Goal: Navigation & Orientation: Find specific page/section

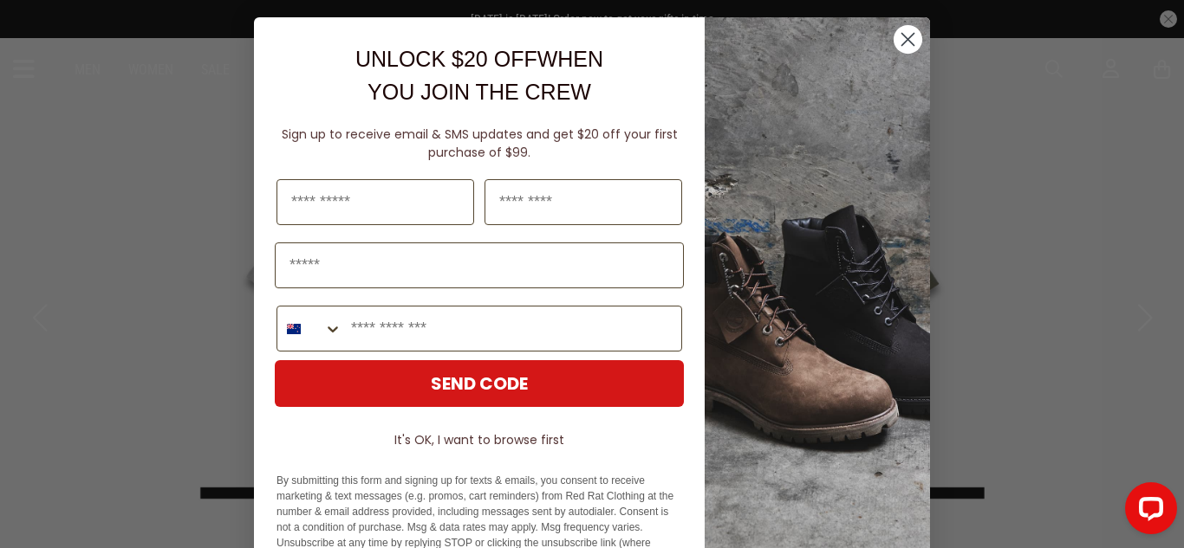
click at [915, 35] on circle "Close dialog" at bounding box center [907, 39] width 29 height 29
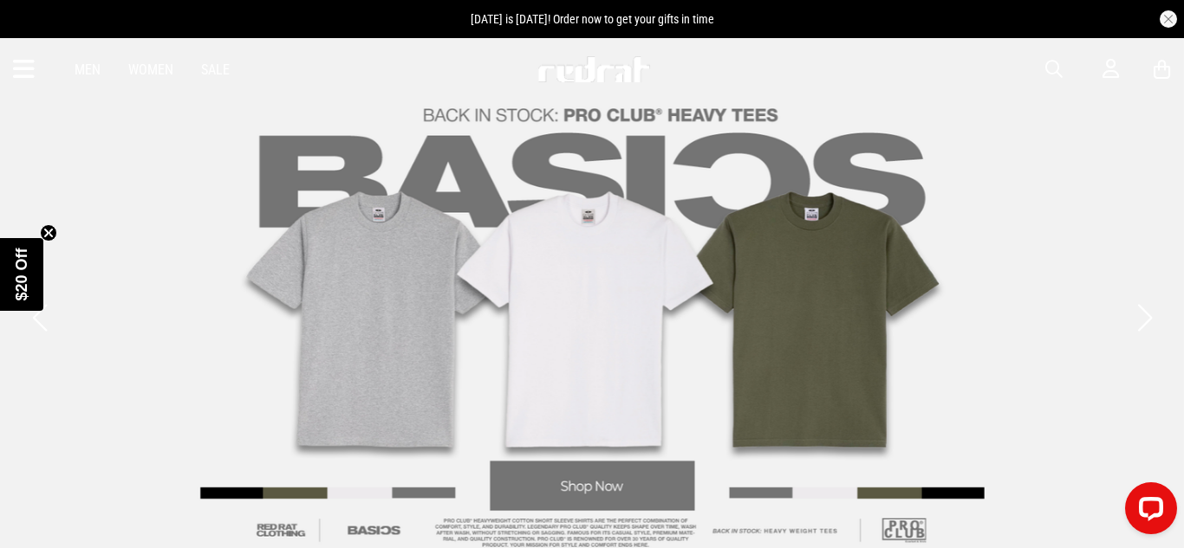
click at [22, 85] on div "Men Women Sale Sign in New Back Footwear Back Mens Back Womens Back Youth & Kid…" at bounding box center [592, 69] width 1184 height 62
click at [29, 53] on div "Men Women Sale Sign in New Back Footwear Back Mens Back Womens Back Youth & Kid…" at bounding box center [592, 69] width 1184 height 62
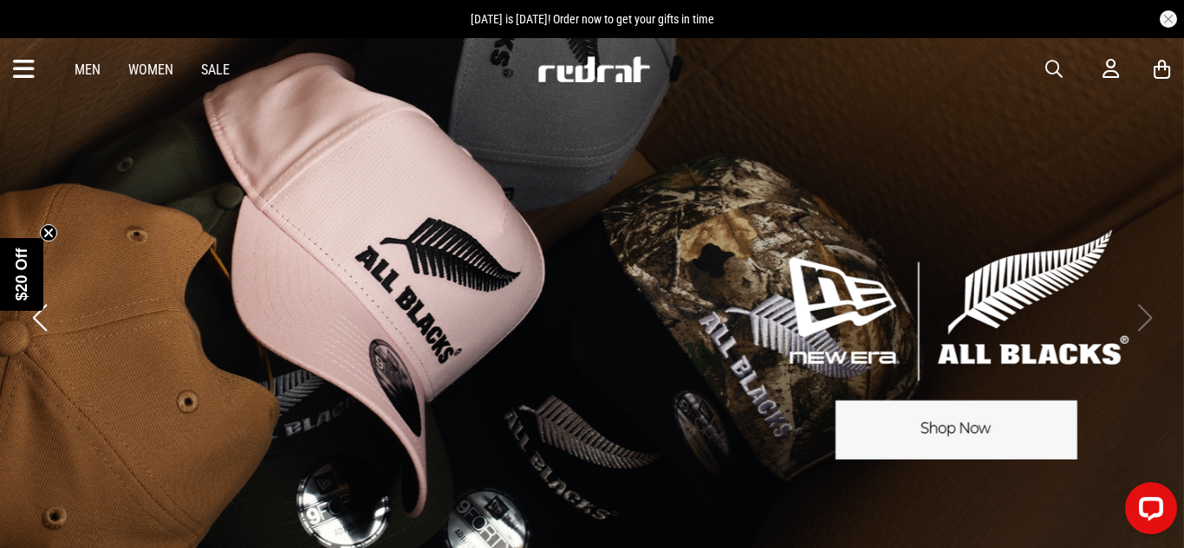
click at [28, 55] on icon at bounding box center [24, 69] width 22 height 29
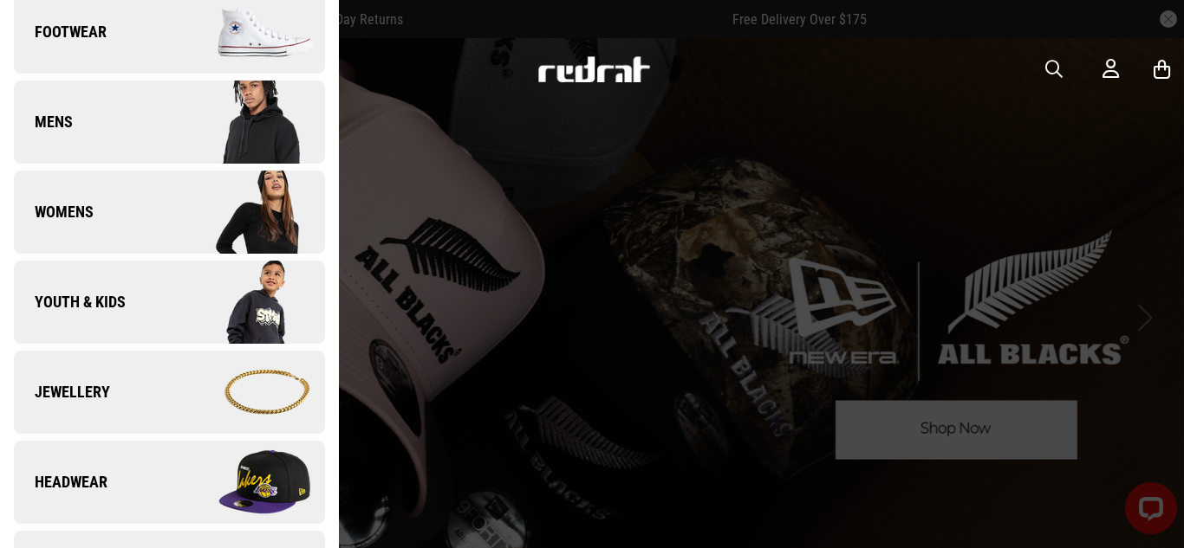
scroll to position [180, 0]
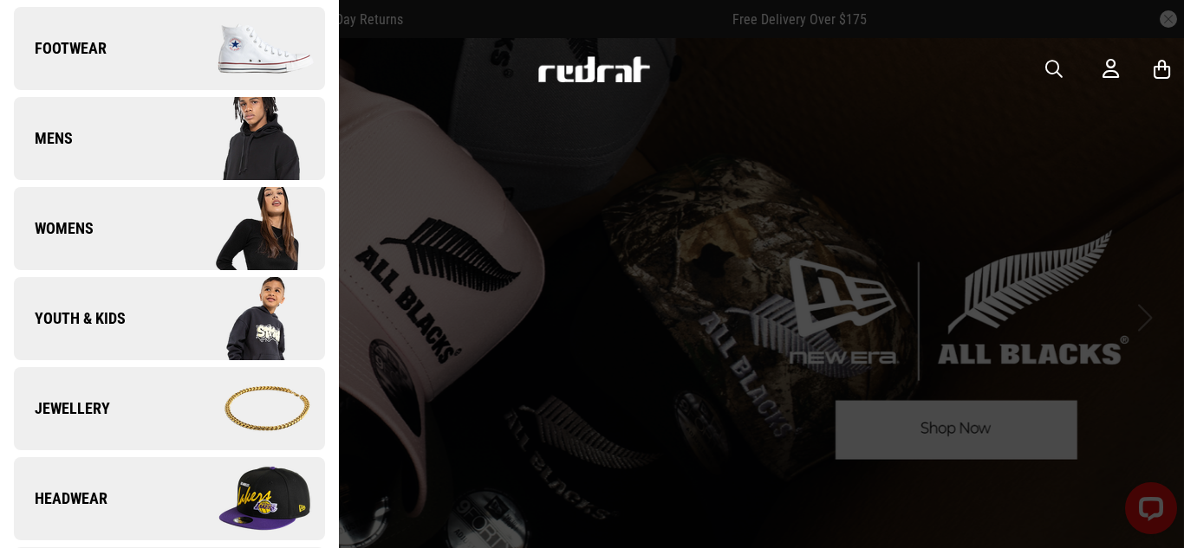
click at [187, 229] on img at bounding box center [246, 228] width 155 height 87
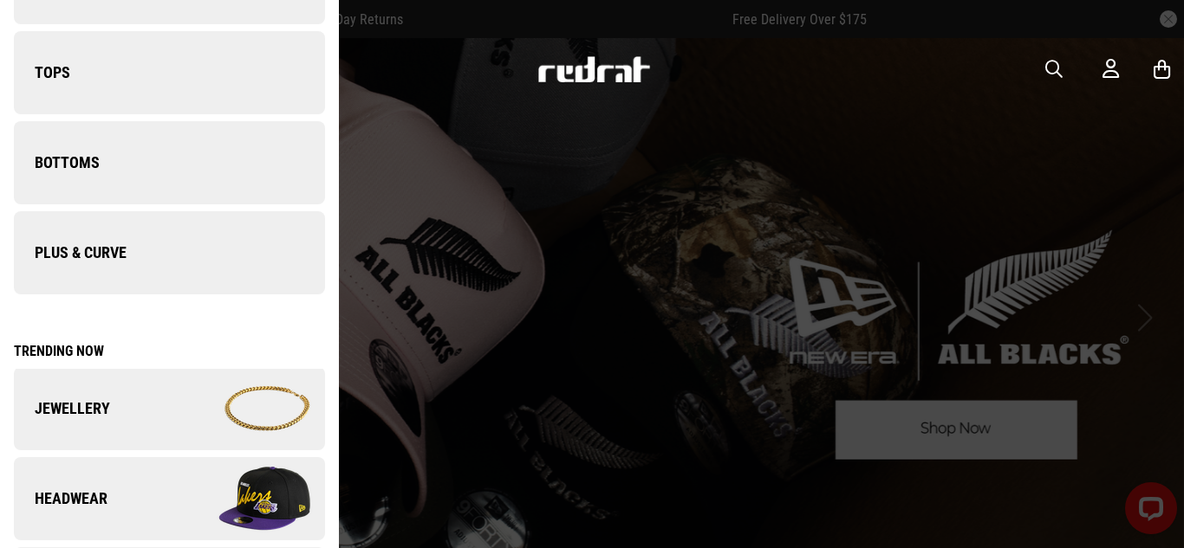
scroll to position [0, 0]
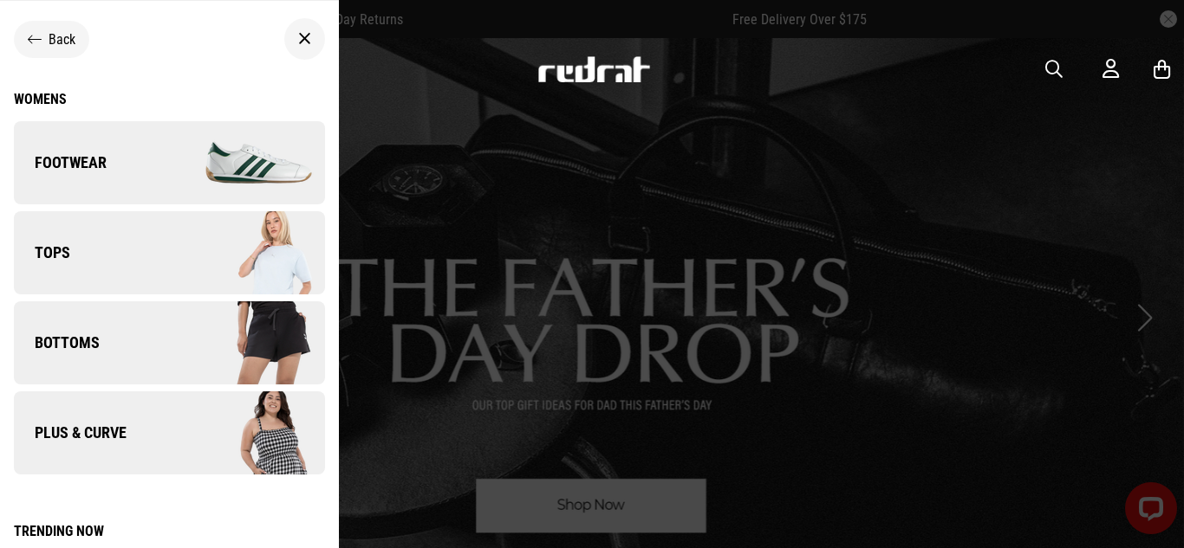
click at [198, 237] on img at bounding box center [246, 253] width 155 height 87
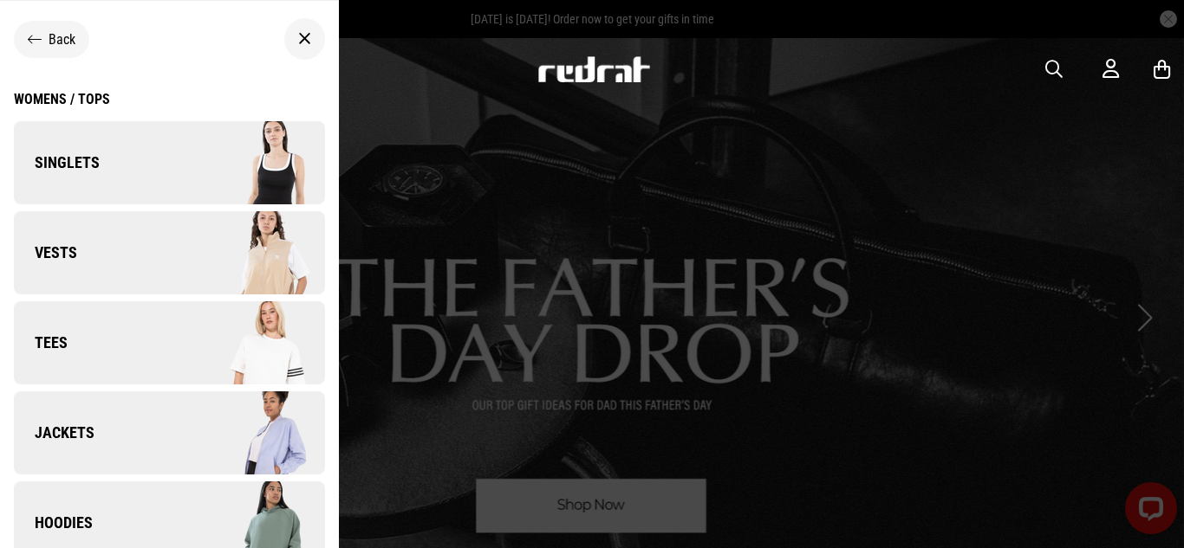
click at [213, 451] on img at bounding box center [246, 433] width 155 height 87
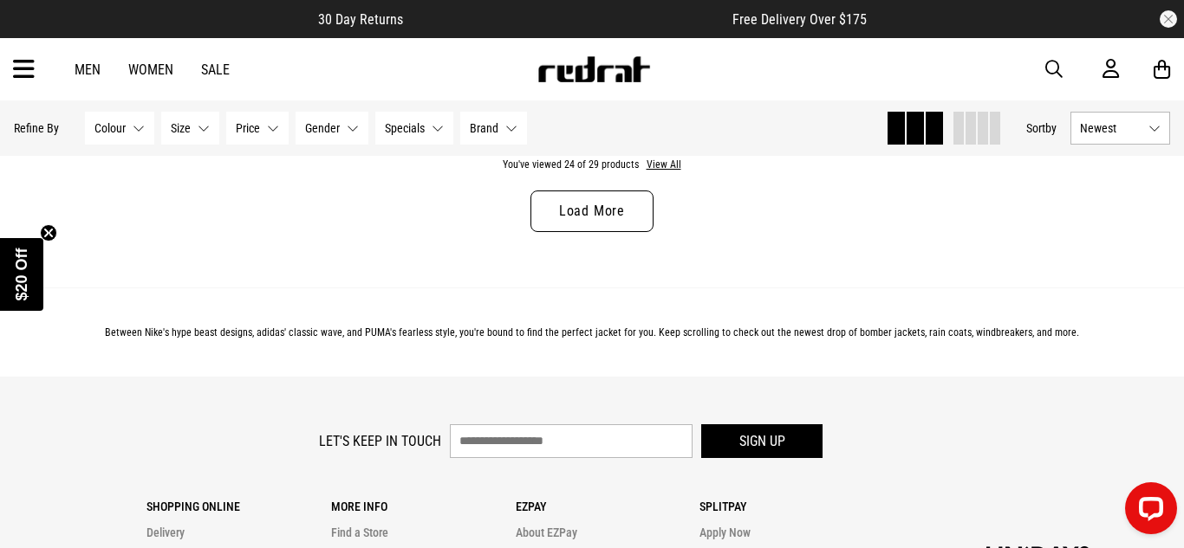
scroll to position [5420, 0]
click at [570, 217] on link "Load More" at bounding box center [591, 211] width 123 height 42
